Goal: Transaction & Acquisition: Obtain resource

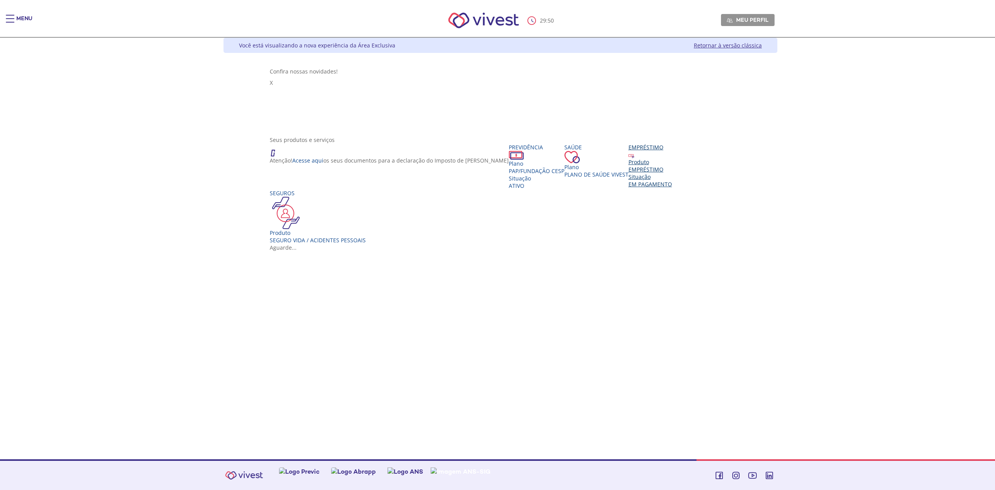
click at [628, 179] on div "Situação" at bounding box center [650, 176] width 44 height 7
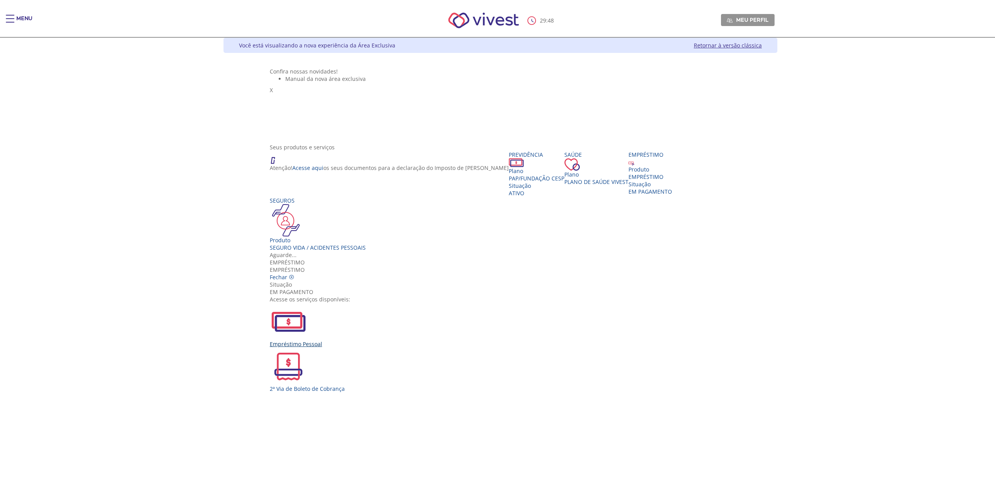
click at [373, 303] on div "Empréstimo Pessoal" at bounding box center [501, 325] width 462 height 45
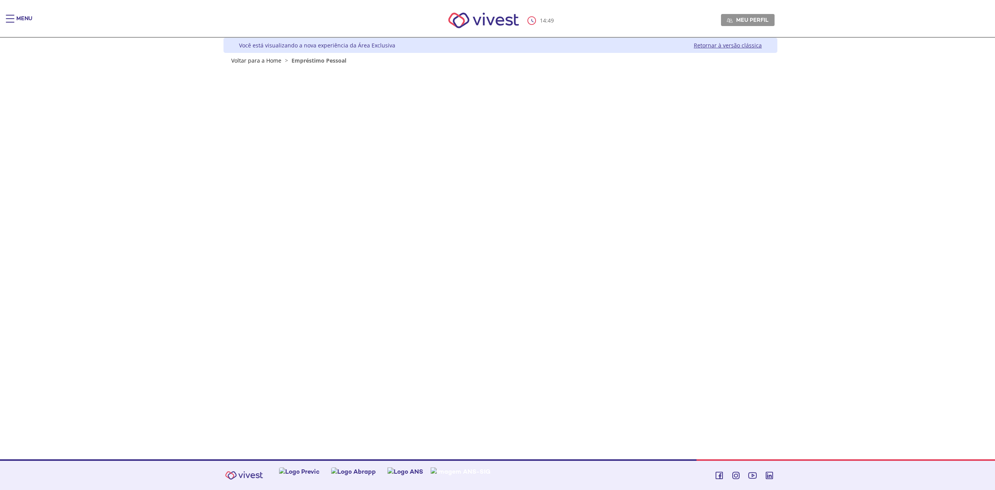
click at [322, 61] on span "Empréstimo Pessoal" at bounding box center [318, 60] width 55 height 7
click at [268, 60] on link "Voltar para a Home" at bounding box center [256, 60] width 50 height 7
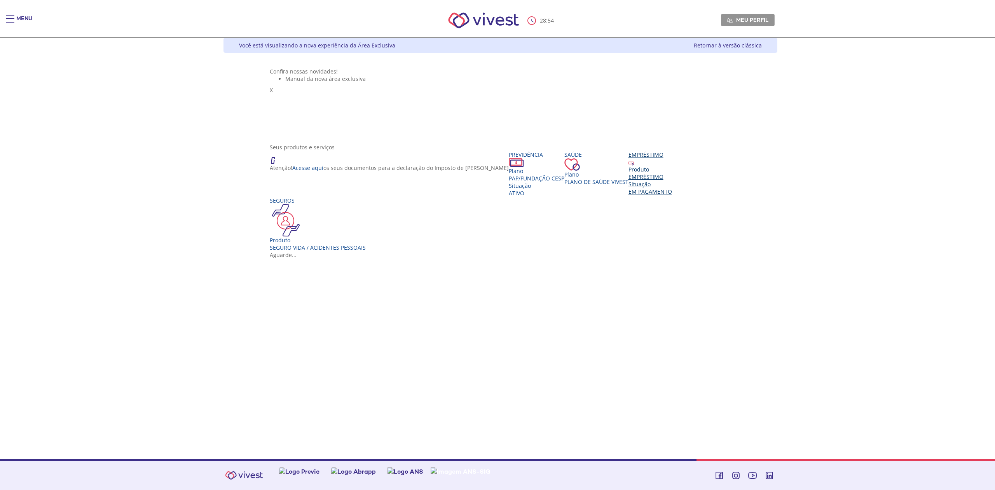
click at [628, 180] on div "EMPRÉSTIMO" at bounding box center [650, 176] width 44 height 7
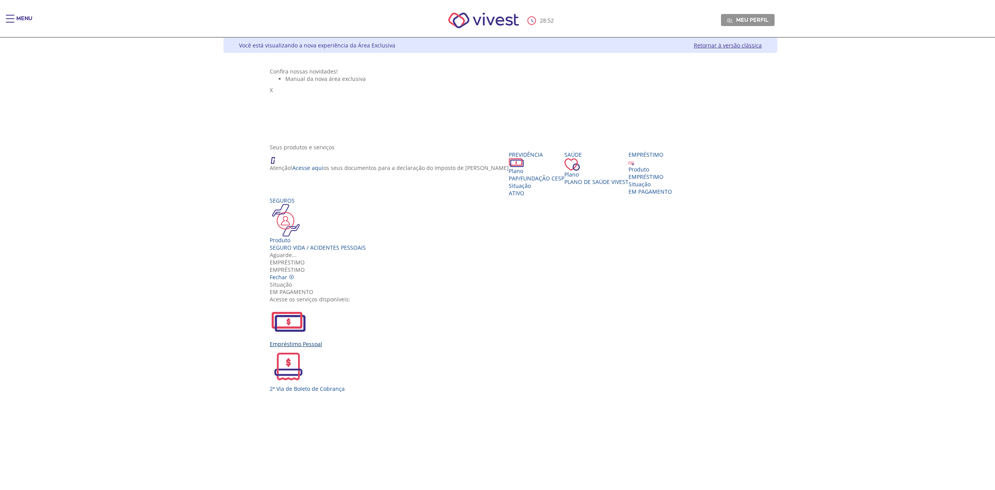
click at [388, 303] on div "Empréstimo Pessoal" at bounding box center [501, 325] width 462 height 45
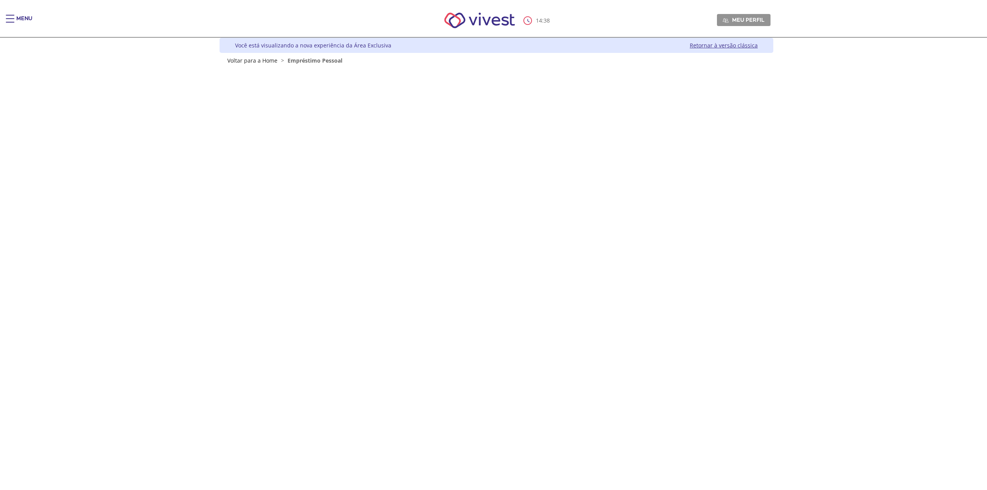
scroll to position [33, 0]
